Goal: Check status: Check status

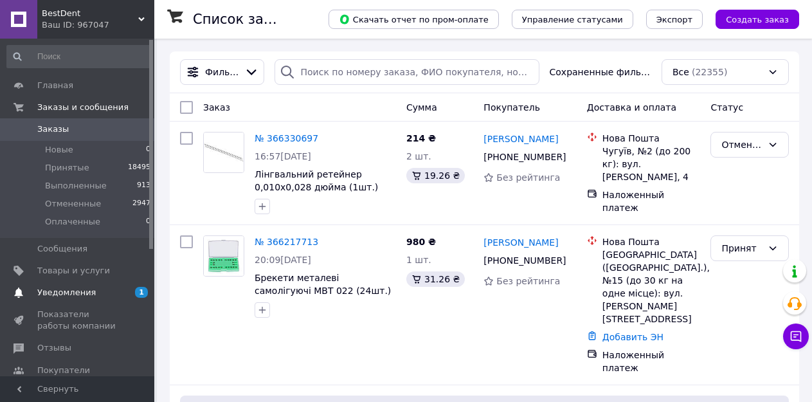
click at [62, 292] on span "Уведомления" at bounding box center [66, 293] width 59 height 12
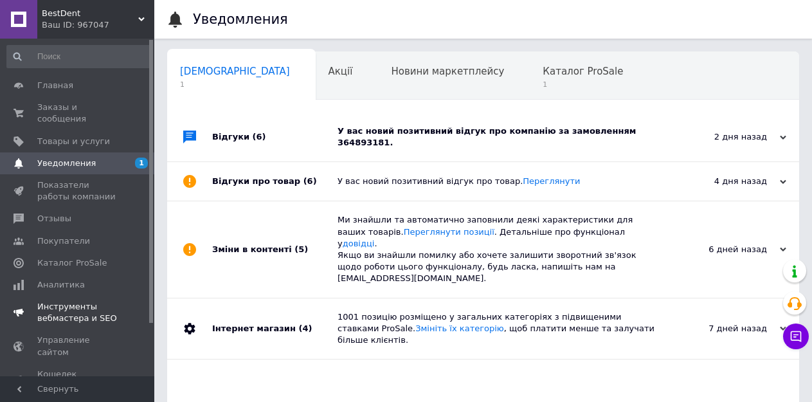
scroll to position [0, 5]
click at [570, 133] on div "У вас новий позитивний відгук про компанію за замовленням 364893181." at bounding box center [498, 136] width 320 height 23
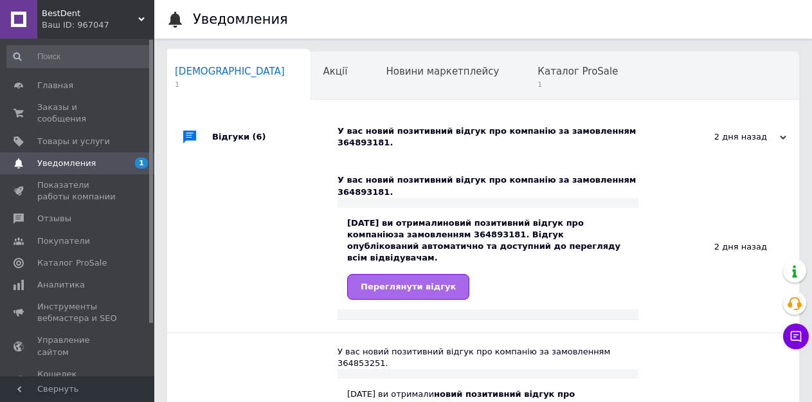
click at [437, 282] on span "Переглянути відгук" at bounding box center [408, 287] width 95 height 10
click at [48, 213] on span "Отзывы" at bounding box center [54, 219] width 34 height 12
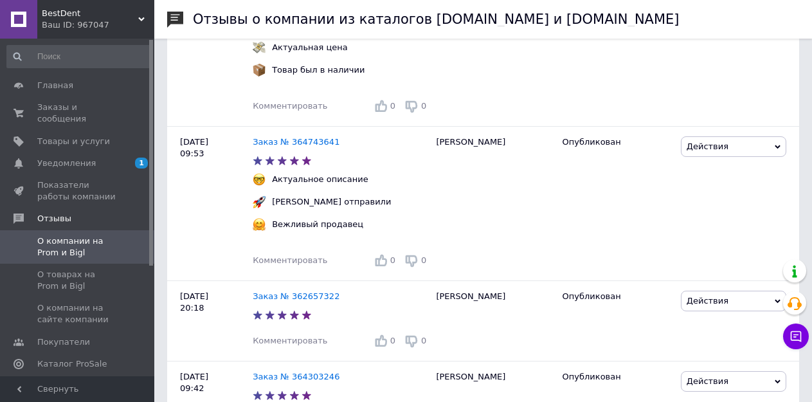
scroll to position [386, 0]
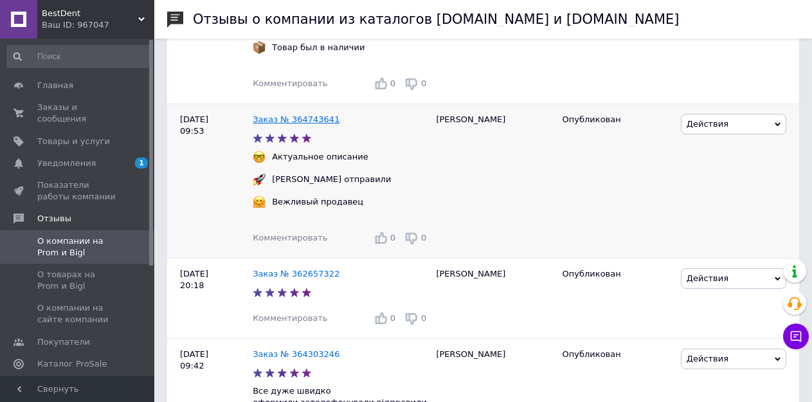
click at [301, 120] on link "Заказ № 364743641" at bounding box center [296, 119] width 87 height 10
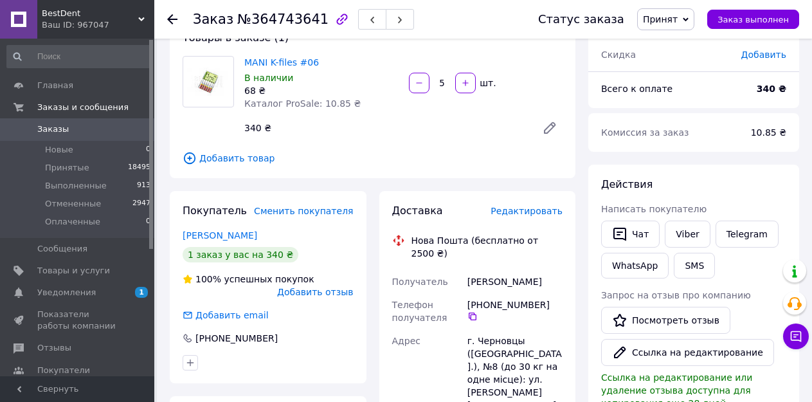
scroll to position [64, 0]
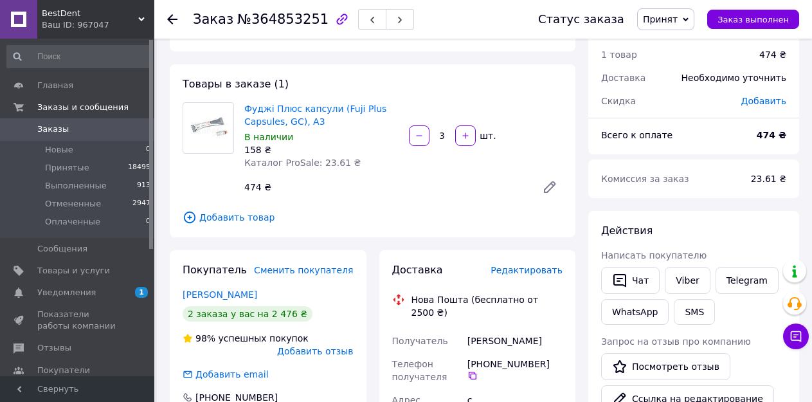
scroll to position [129, 0]
